Goal: Information Seeking & Learning: Learn about a topic

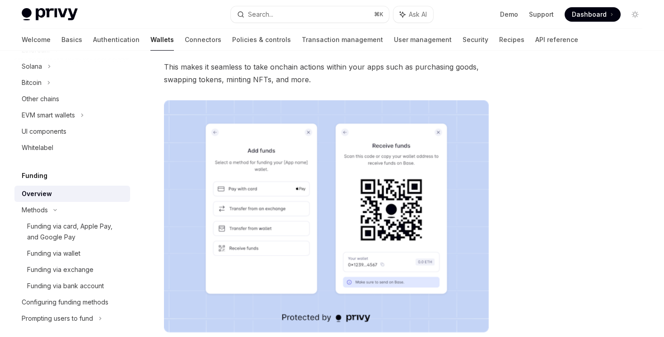
scroll to position [129, 0]
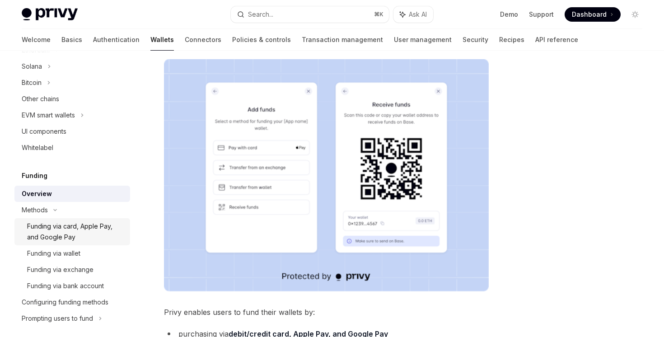
click at [88, 240] on div "Funding via card, Apple Pay, and Google Pay" at bounding box center [76, 232] width 98 height 22
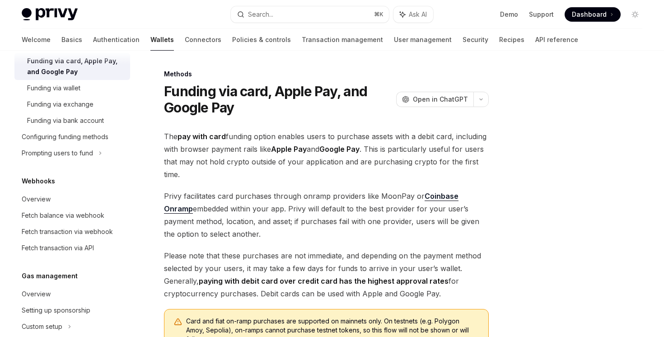
scroll to position [448, 0]
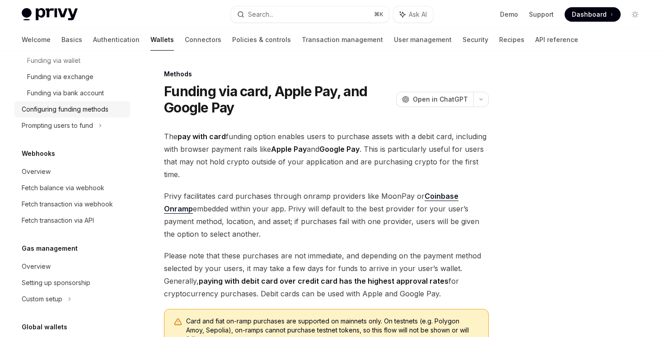
click at [94, 115] on link "Configuring funding methods" at bounding box center [72, 109] width 116 height 16
type textarea "*"
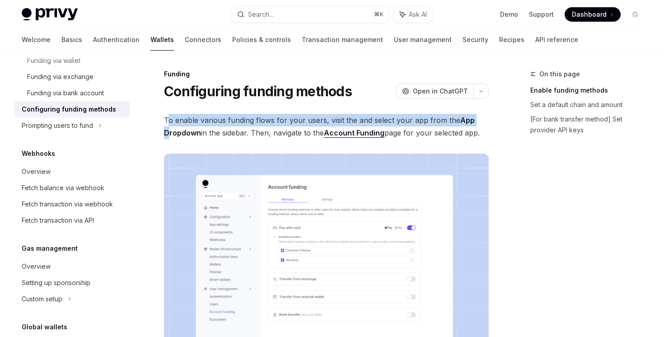
drag, startPoint x: 169, startPoint y: 124, endPoint x: 169, endPoint y: 133, distance: 9.0
click at [169, 133] on span "To enable various funding flows for your users, visit the and select your app f…" at bounding box center [326, 126] width 325 height 25
click at [169, 133] on strong "App Dropdown" at bounding box center [319, 127] width 311 height 22
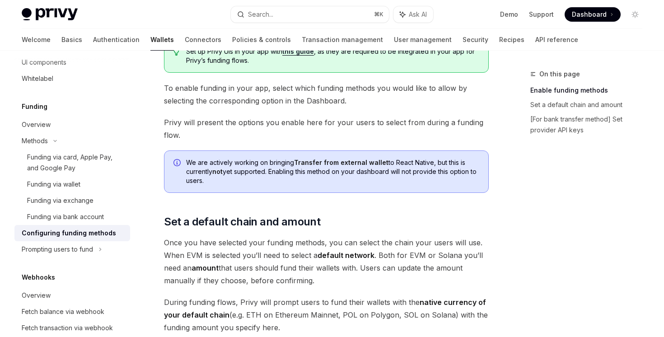
scroll to position [392, 0]
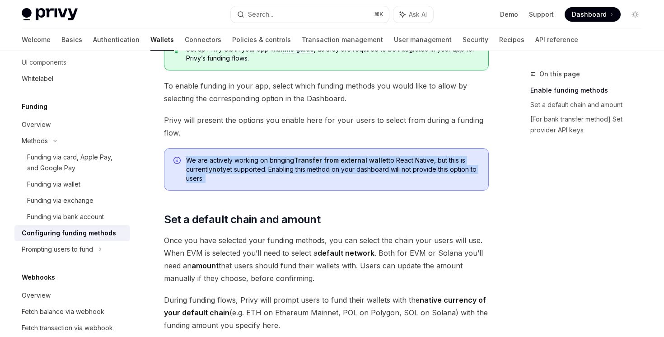
drag, startPoint x: 352, startPoint y: 197, endPoint x: 320, endPoint y: 137, distance: 67.7
click at [320, 137] on div "To enable various funding flows for your users, visit the and select your app f…" at bounding box center [326, 222] width 325 height 1001
click at [320, 137] on span "Privy will present the options you enable here for your users to select from du…" at bounding box center [326, 126] width 325 height 25
drag, startPoint x: 320, startPoint y: 137, endPoint x: 323, endPoint y: 201, distance: 63.8
click at [323, 201] on div "To enable various funding flows for your users, visit the and select your app f…" at bounding box center [326, 222] width 325 height 1001
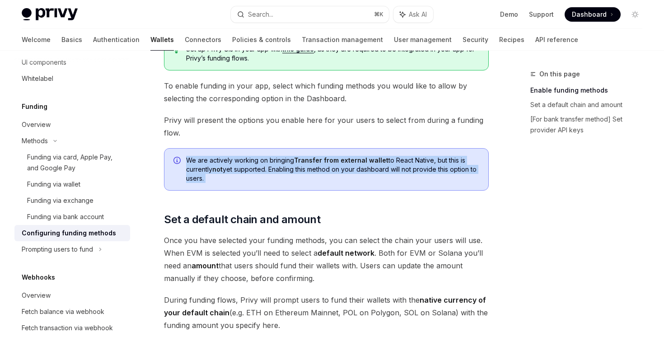
click at [323, 201] on div "To enable various funding flows for your users, visit the and select your app f…" at bounding box center [326, 222] width 325 height 1001
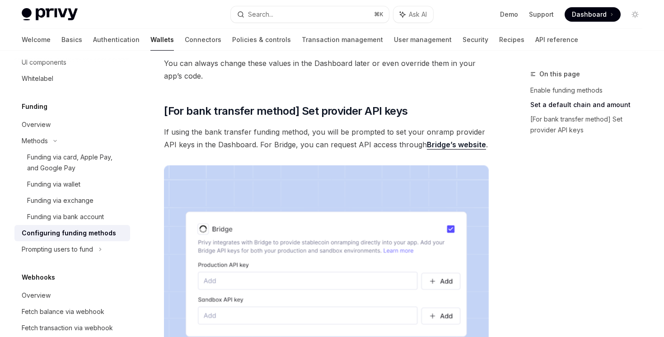
scroll to position [773, 0]
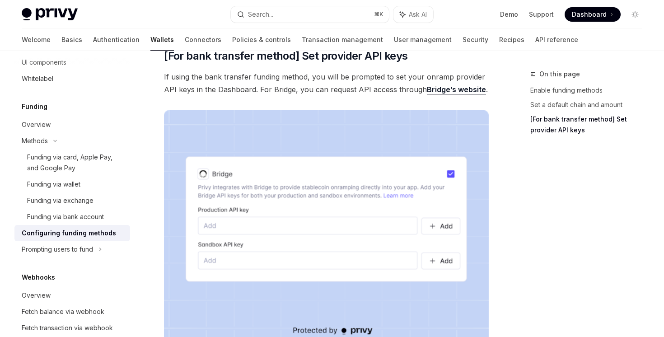
click at [464, 88] on link "Bridge’s website" at bounding box center [456, 89] width 59 height 9
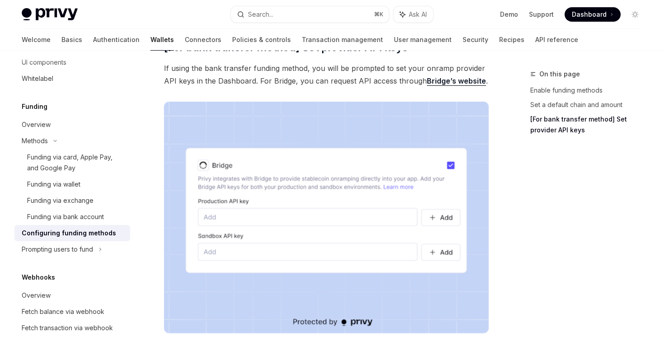
scroll to position [677, 0]
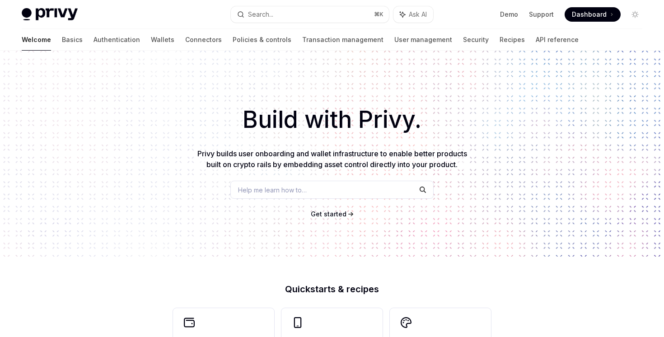
click at [43, 44] on div "Welcome Basics Authentication Wallets Connectors Policies & controls Transactio…" at bounding box center [300, 40] width 557 height 22
click at [62, 44] on link "Basics" at bounding box center [72, 40] width 21 height 22
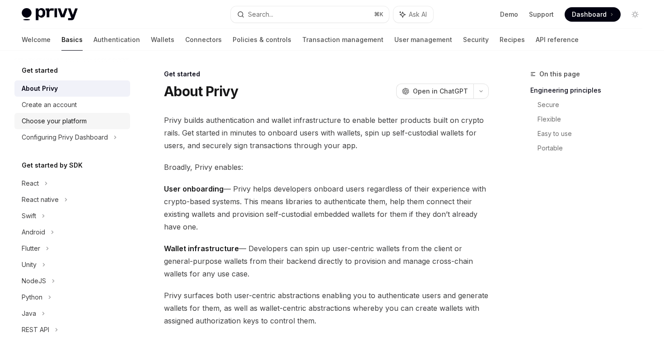
click at [61, 128] on link "Choose your platform" at bounding box center [72, 121] width 116 height 16
type textarea "*"
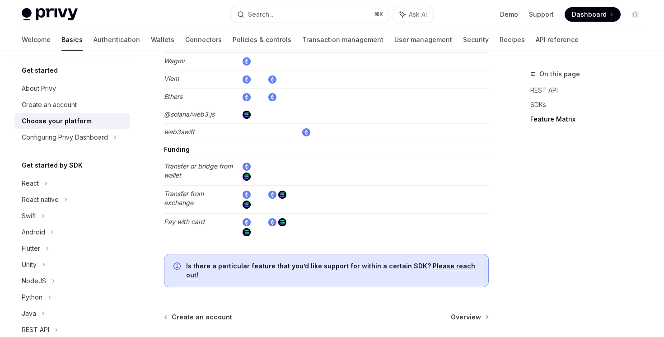
scroll to position [1689, 0]
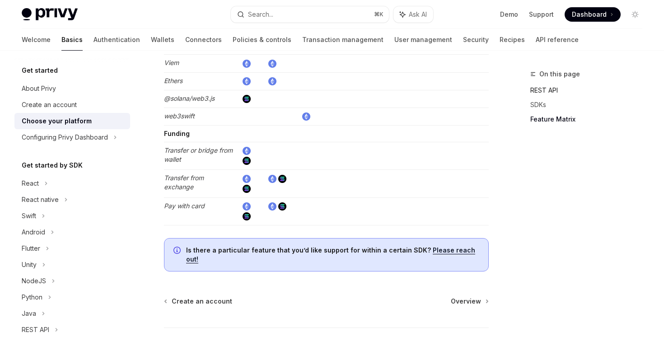
click at [556, 90] on link "REST API" at bounding box center [589, 90] width 119 height 14
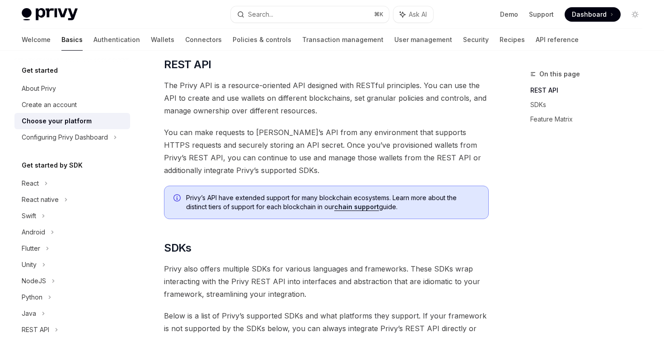
scroll to position [252, 0]
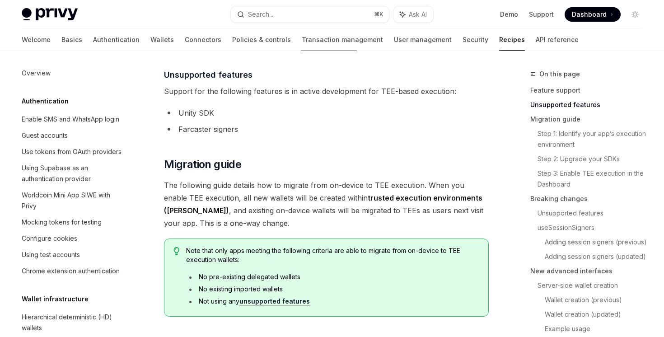
scroll to position [215, 0]
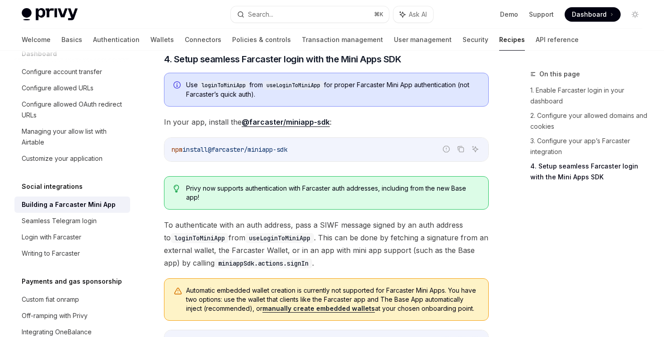
scroll to position [919, 0]
click at [540, 107] on link "1. Enable Farcaster login in your dashboard" at bounding box center [589, 95] width 119 height 25
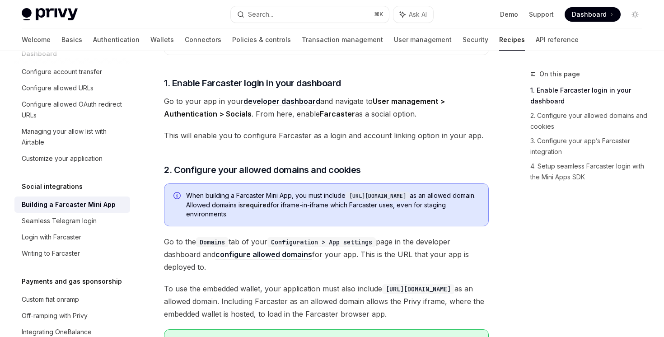
scroll to position [359, 0]
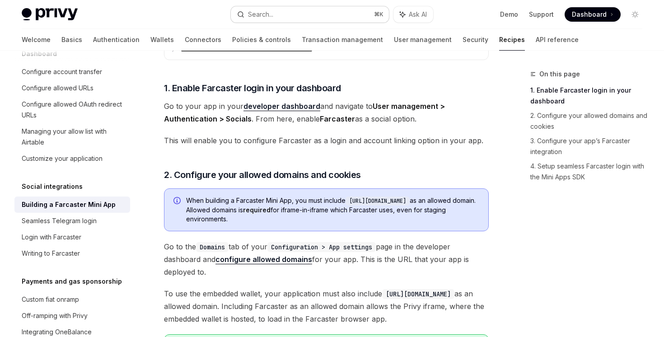
click at [292, 17] on button "Search... ⌘ K" at bounding box center [310, 14] width 158 height 16
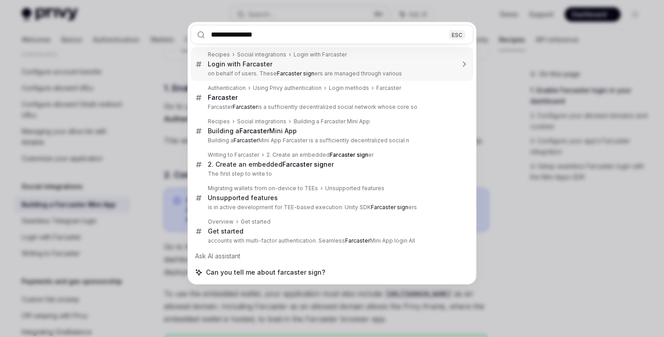
type input "**********"
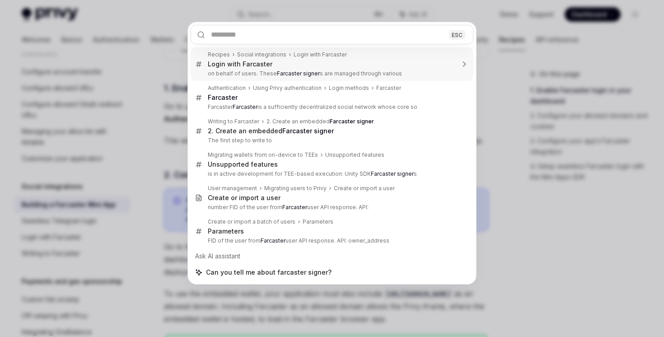
scroll to position [51, 0]
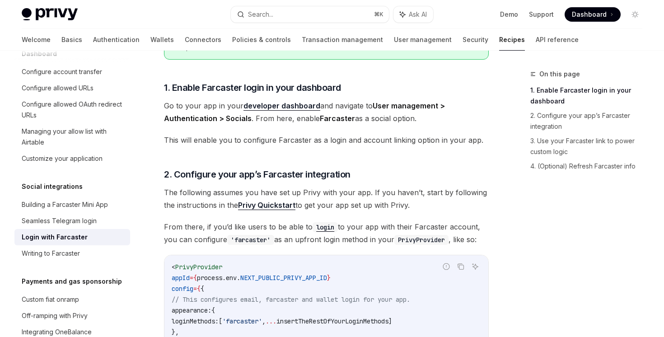
type textarea "*"
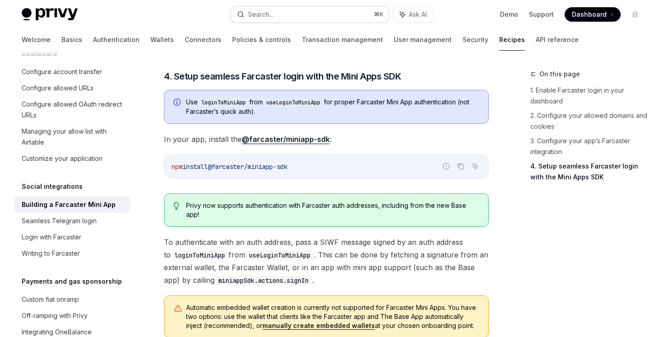
scroll to position [902, 0]
click at [251, 9] on div "Search..." at bounding box center [260, 14] width 25 height 11
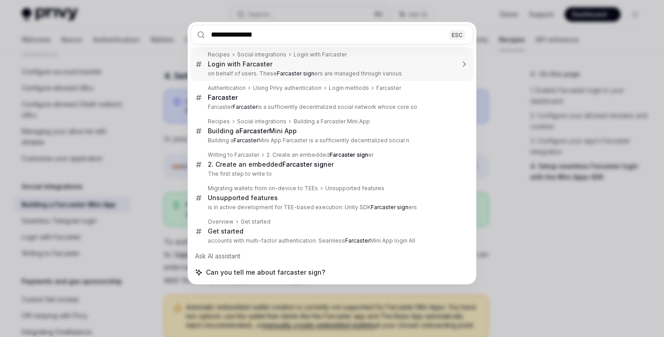
type input "**********"
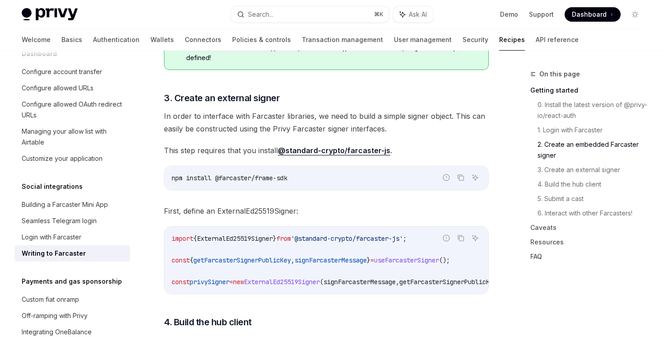
scroll to position [851, 0]
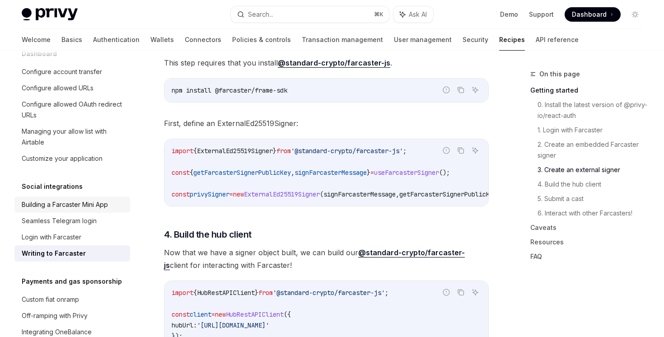
click at [99, 199] on div "Building a Farcaster Mini App" at bounding box center [65, 204] width 86 height 11
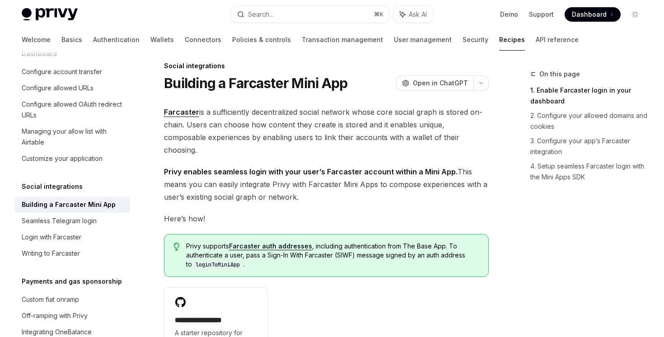
scroll to position [247, 0]
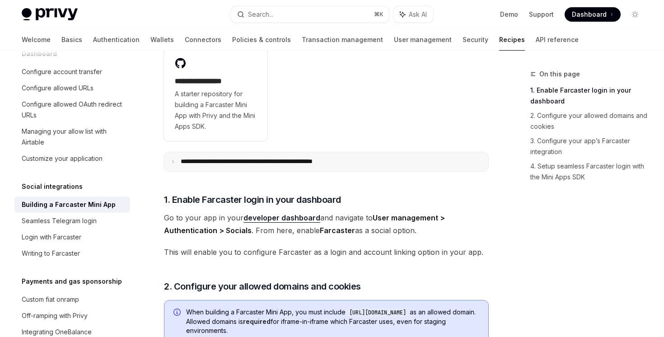
click at [289, 152] on summary "**********" at bounding box center [326, 161] width 324 height 19
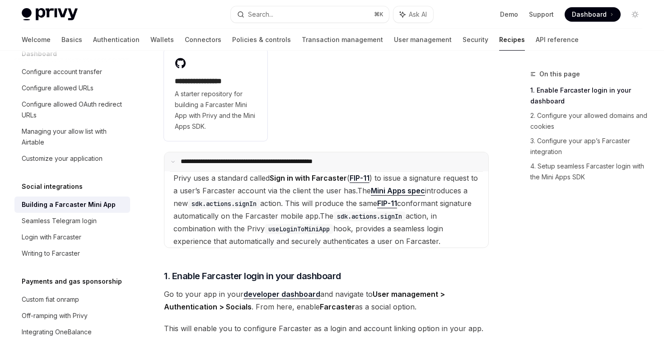
click at [289, 152] on summary "**********" at bounding box center [326, 161] width 324 height 19
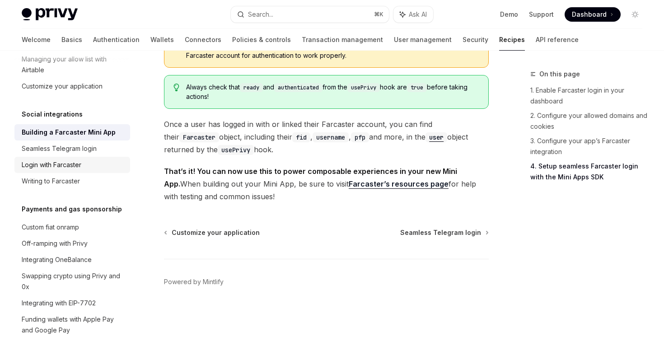
scroll to position [514, 0]
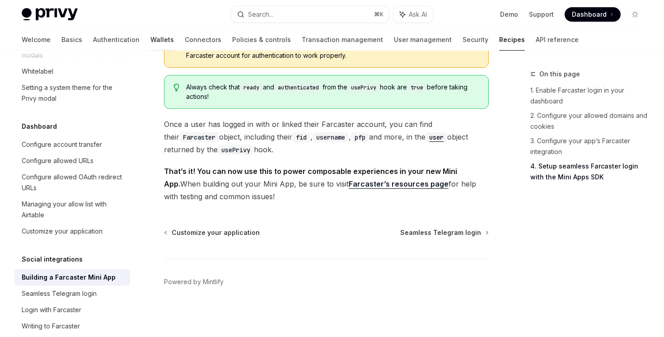
click at [150, 37] on link "Wallets" at bounding box center [161, 40] width 23 height 22
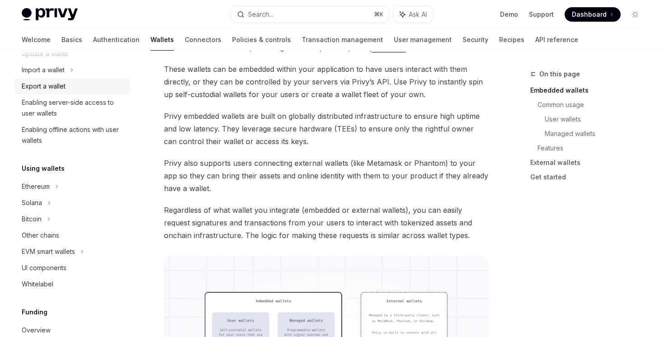
scroll to position [102, 0]
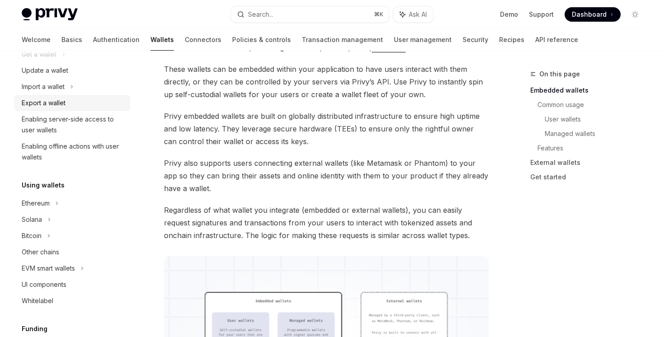
click at [104, 203] on div "Ethereum" at bounding box center [72, 203] width 116 height 16
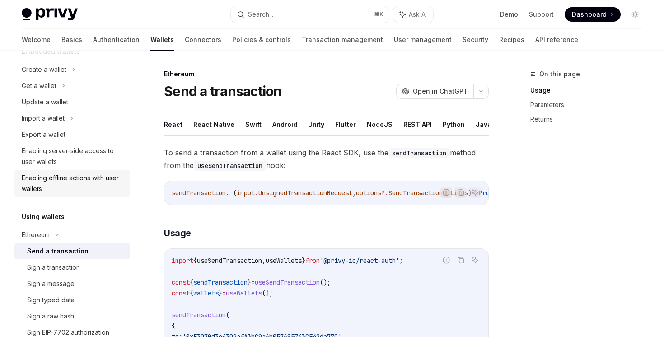
scroll to position [52, 0]
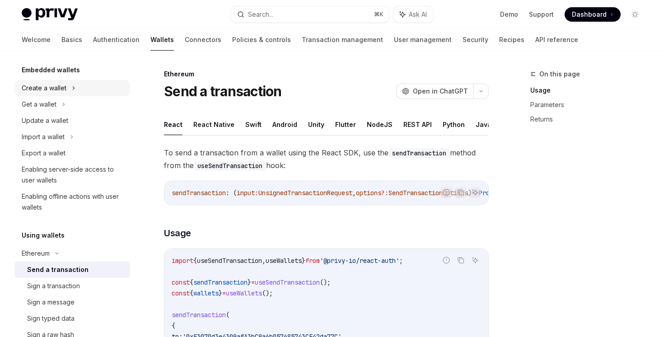
click at [70, 86] on div "Create a wallet" at bounding box center [72, 88] width 116 height 16
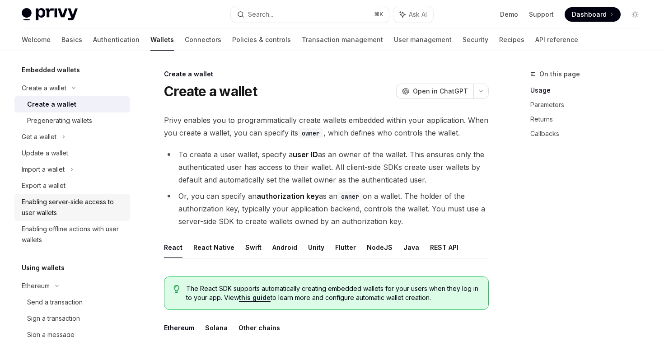
click at [69, 201] on div "Enabling server-side access to user wallets" at bounding box center [73, 207] width 103 height 22
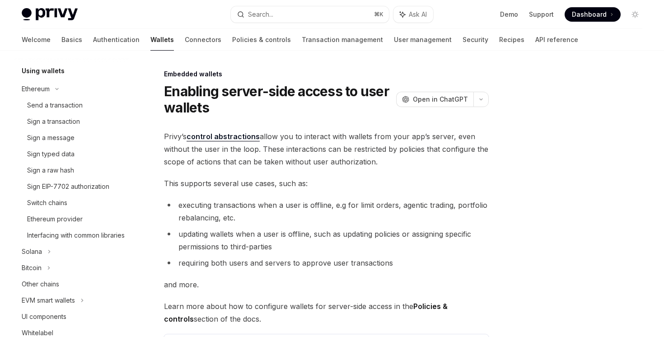
scroll to position [333, 0]
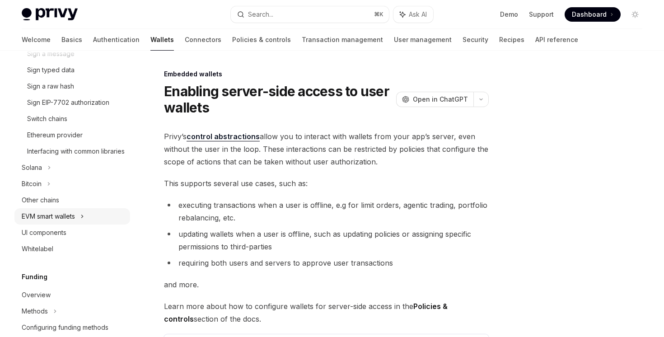
click at [79, 224] on div "EVM smart wallets" at bounding box center [72, 216] width 116 height 16
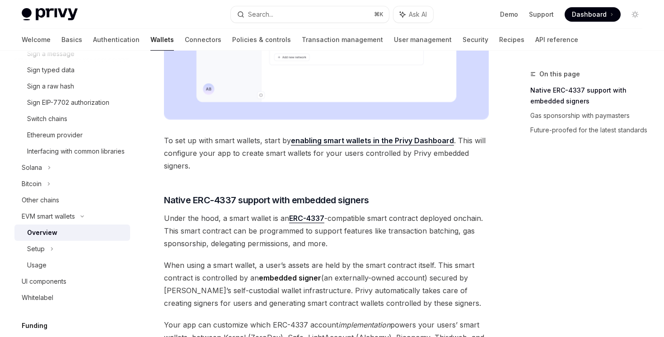
scroll to position [374, 0]
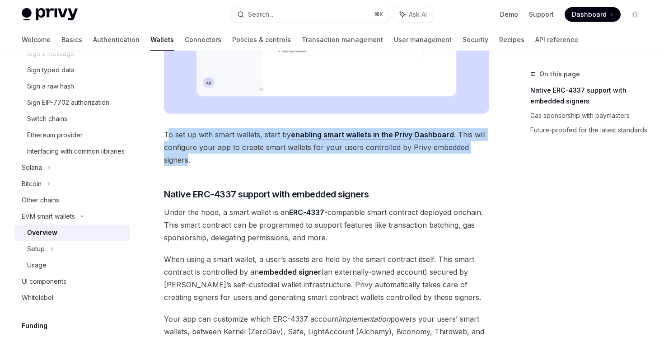
drag, startPoint x: 170, startPoint y: 136, endPoint x: 187, endPoint y: 164, distance: 32.7
click at [187, 164] on span "To set up with smart wallets, start by enabling smart wallets in the Privy Dash…" at bounding box center [326, 147] width 325 height 38
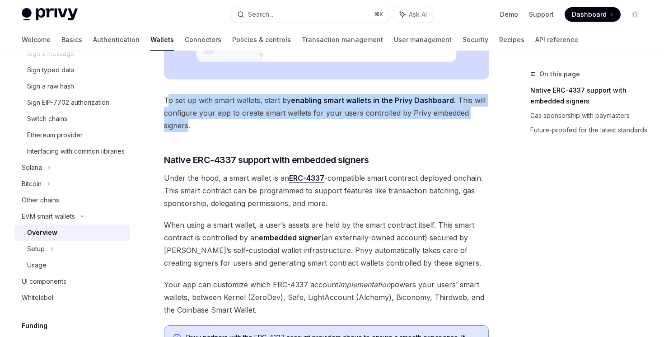
scroll to position [369, 0]
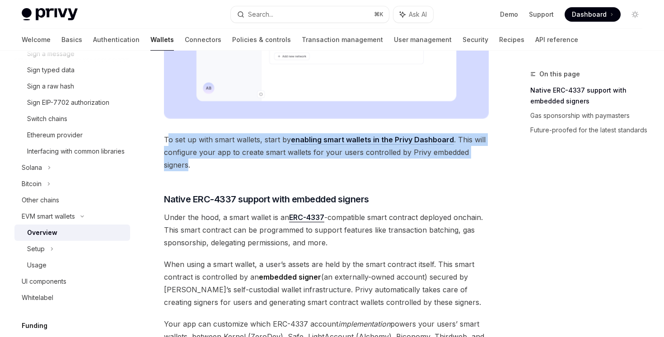
click at [365, 140] on link "enabling smart wallets in the Privy Dashboard" at bounding box center [372, 139] width 163 height 9
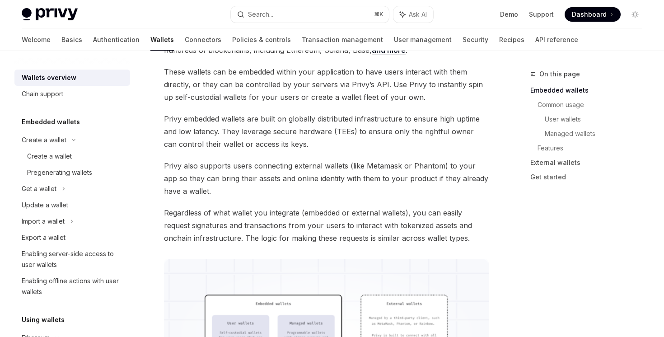
scroll to position [85, 0]
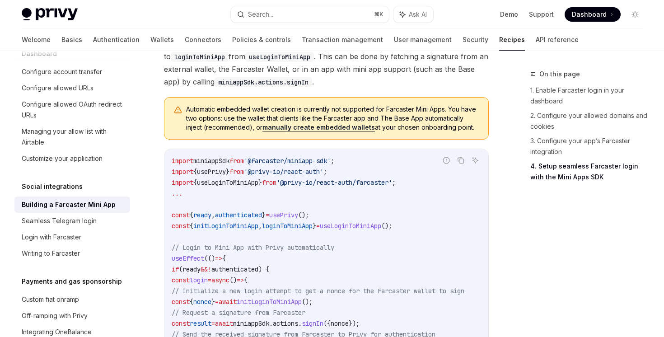
scroll to position [1095, 0]
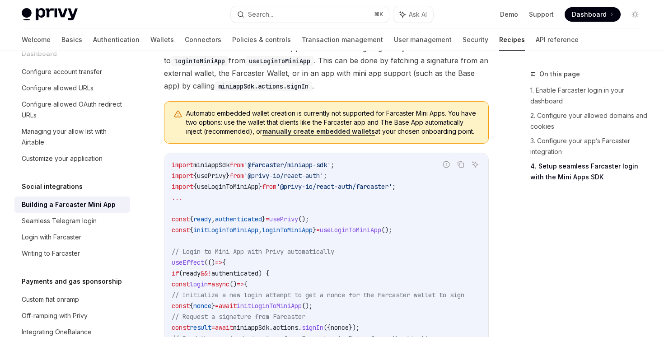
click at [305, 129] on link "manually create embedded wallets" at bounding box center [318, 131] width 112 height 8
type textarea "*"
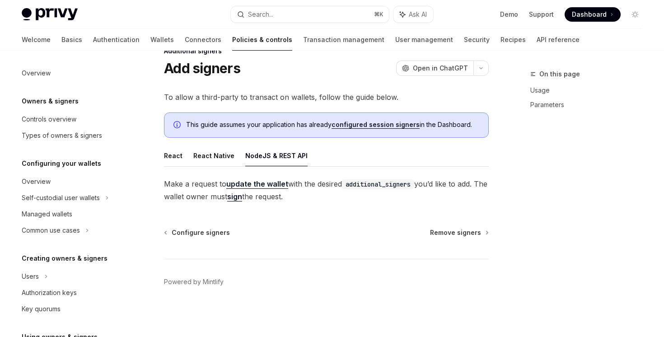
scroll to position [259, 0]
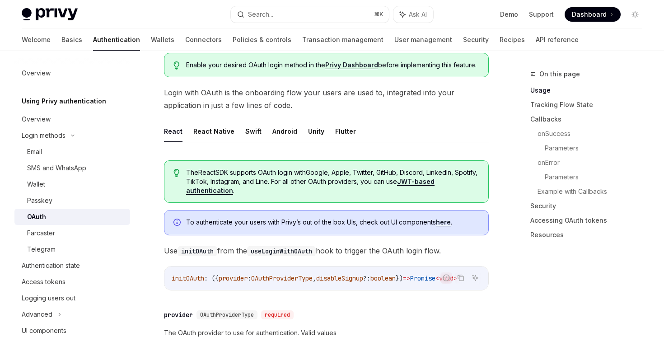
scroll to position [319, 0]
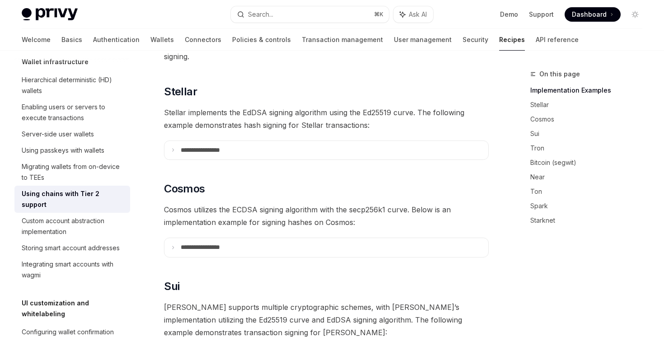
scroll to position [257, 0]
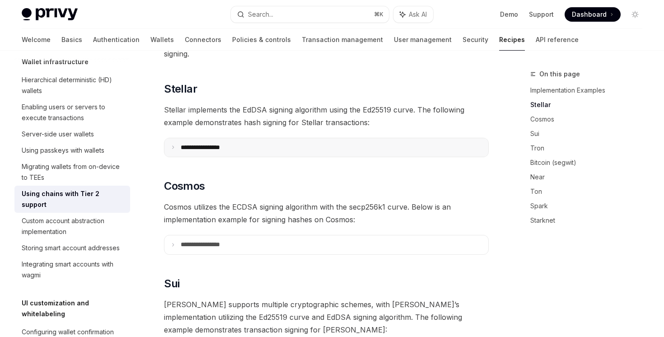
click at [288, 138] on summary "**********" at bounding box center [326, 147] width 324 height 19
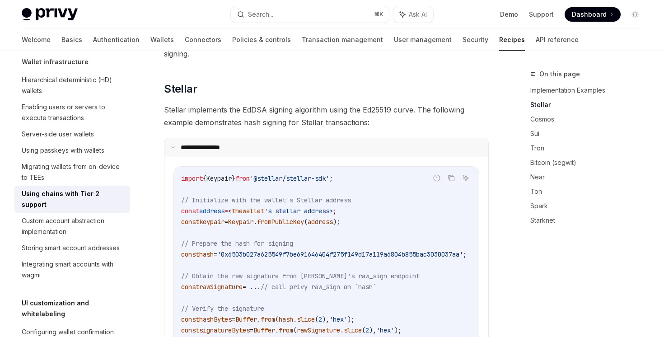
click at [288, 138] on summary "**********" at bounding box center [326, 147] width 324 height 19
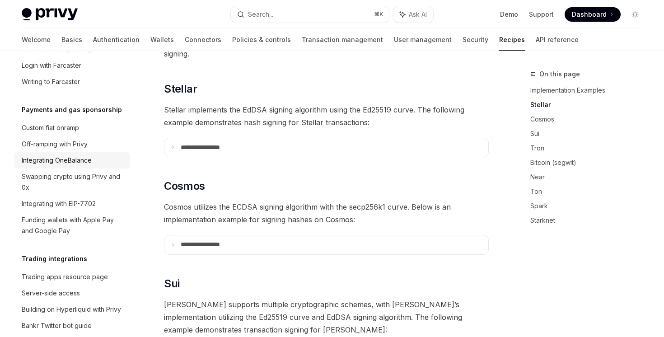
scroll to position [858, 0]
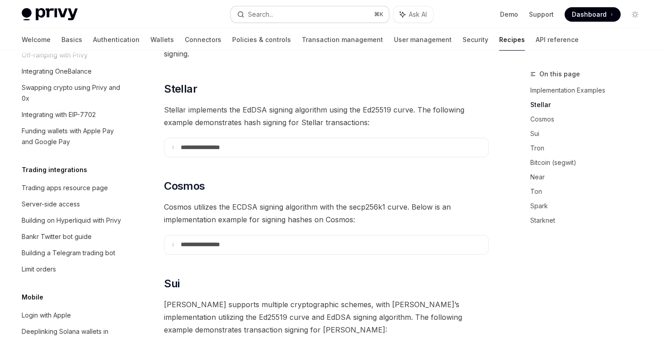
click at [304, 12] on button "Search... ⌘ K" at bounding box center [310, 14] width 158 height 16
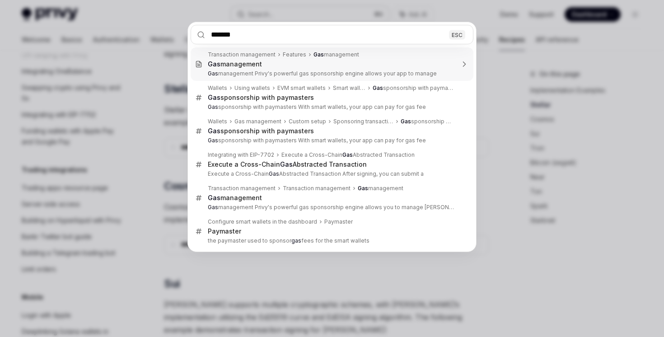
type input "********"
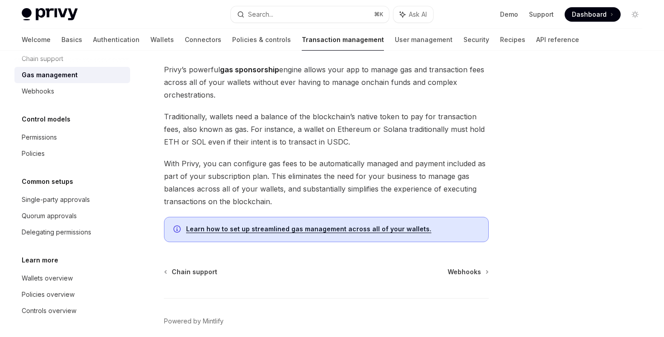
scroll to position [61, 0]
click at [283, 228] on link "Learn how to set up streamlined gas management across all of your wallets." at bounding box center [308, 229] width 245 height 8
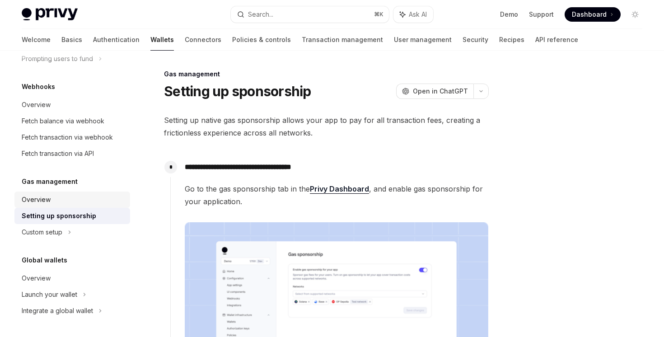
click at [61, 196] on div "Overview" at bounding box center [73, 199] width 103 height 11
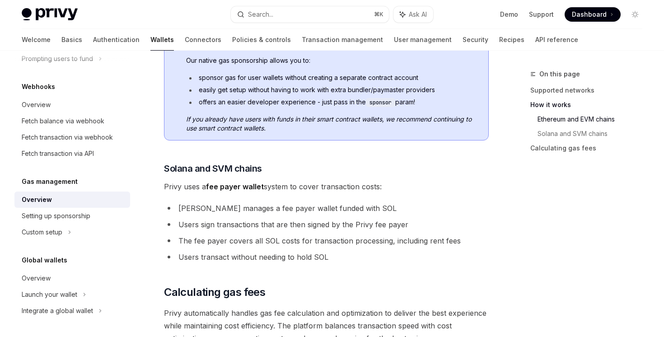
scroll to position [439, 0]
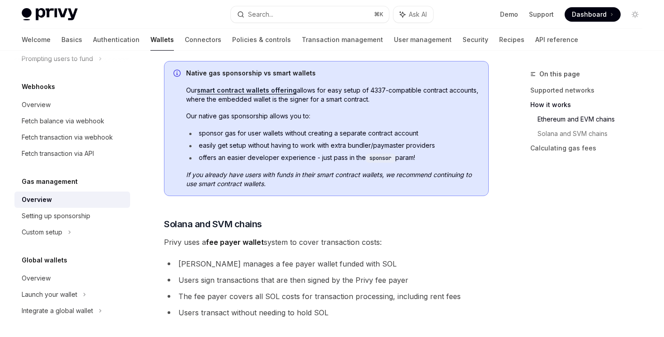
click at [251, 89] on link "smart contract wallets offering" at bounding box center [247, 90] width 100 height 8
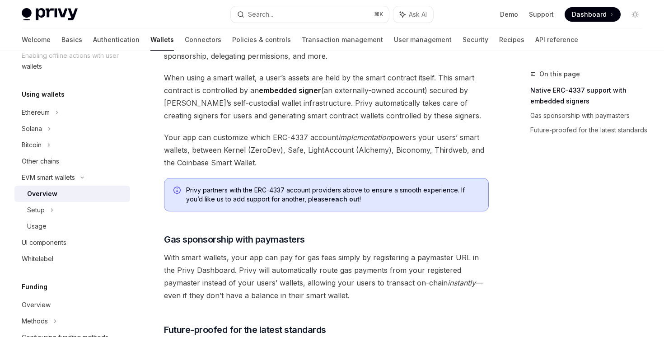
scroll to position [551, 0]
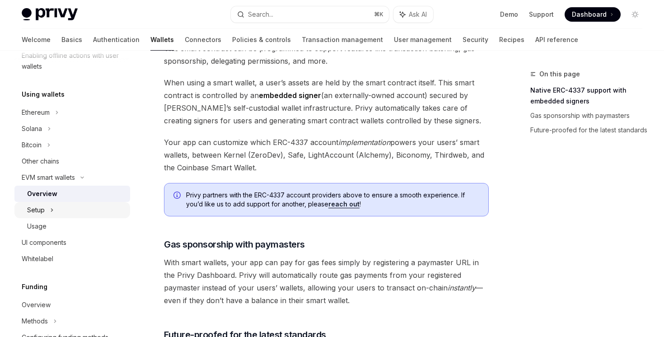
click at [100, 213] on div "Setup" at bounding box center [72, 210] width 116 height 16
type textarea "*"
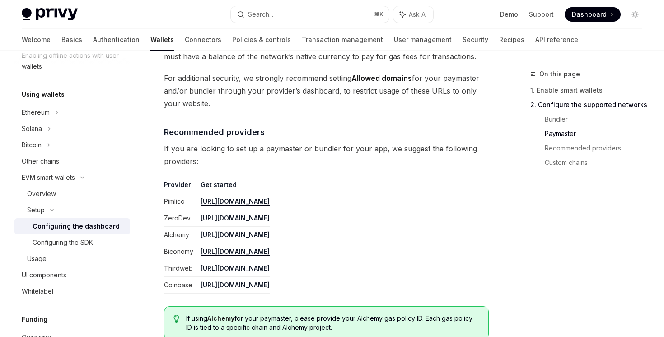
scroll to position [1194, 0]
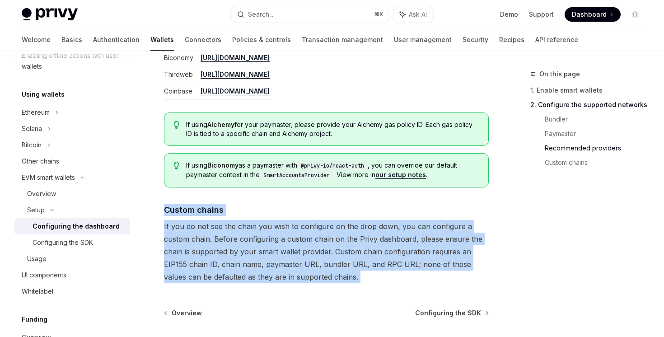
drag, startPoint x: 237, startPoint y: 189, endPoint x: 265, endPoint y: 294, distance: 108.1
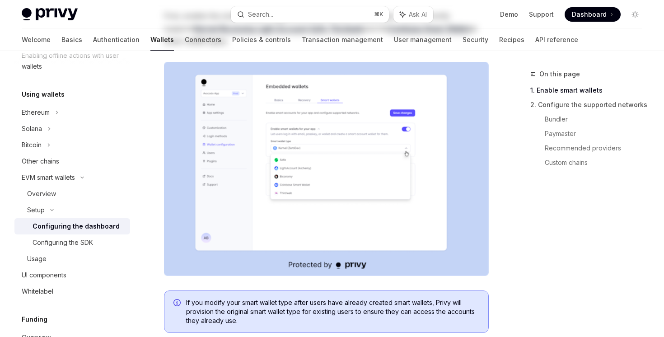
scroll to position [0, 0]
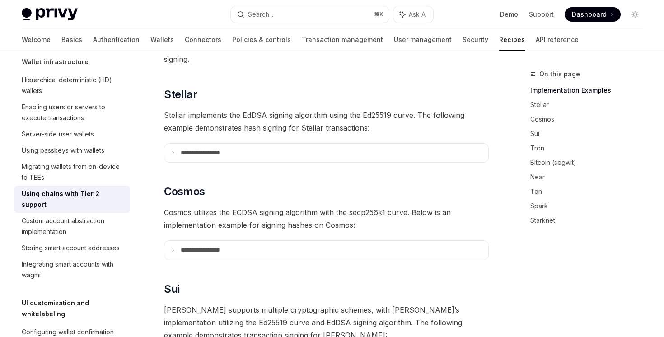
scroll to position [257, 0]
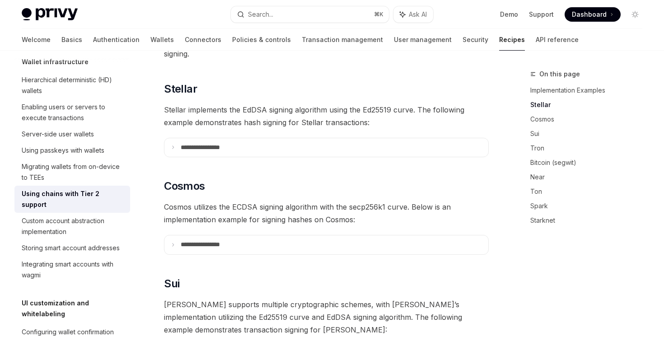
click at [304, 138] on summary "**********" at bounding box center [326, 147] width 324 height 19
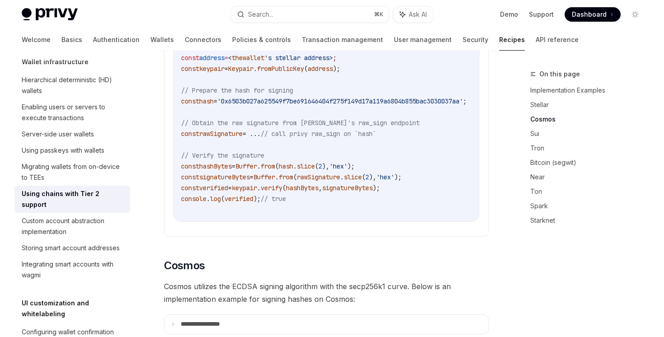
scroll to position [500, 0]
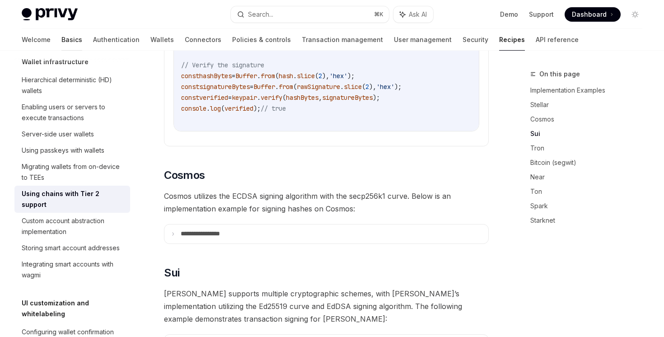
click at [61, 38] on link "Basics" at bounding box center [71, 40] width 21 height 22
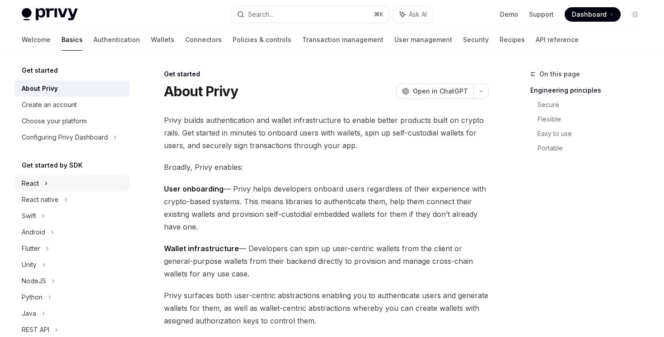
click at [65, 185] on div "React" at bounding box center [72, 183] width 116 height 16
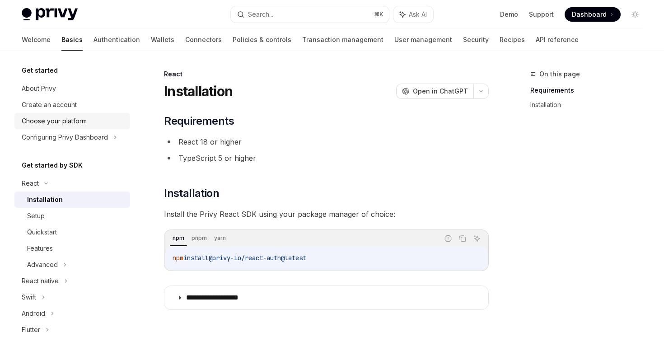
click at [71, 122] on div "Choose your platform" at bounding box center [54, 121] width 65 height 11
type textarea "*"
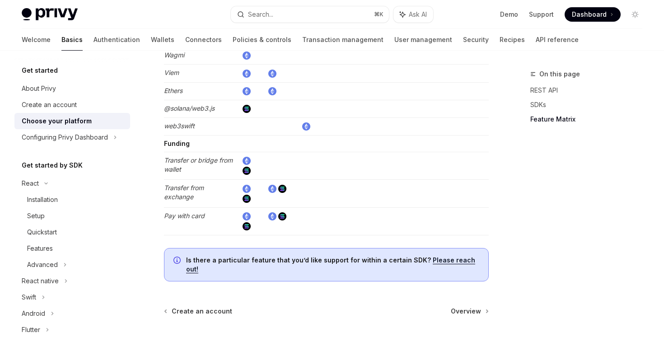
scroll to position [1700, 0]
